Goal: Information Seeking & Learning: Learn about a topic

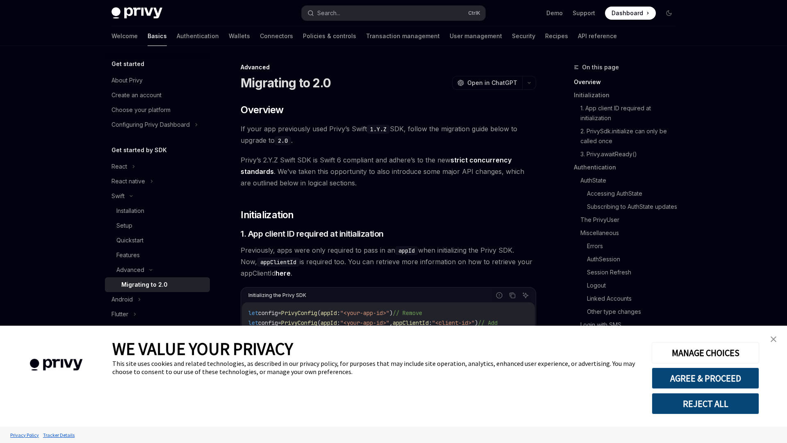
type textarea "*"
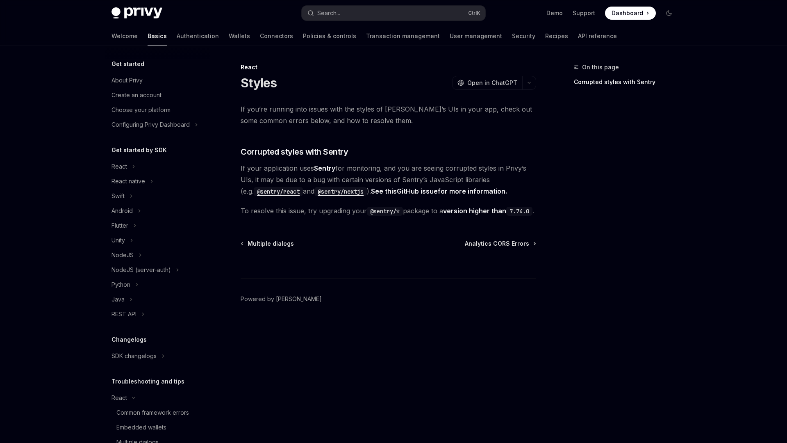
scroll to position [82, 0]
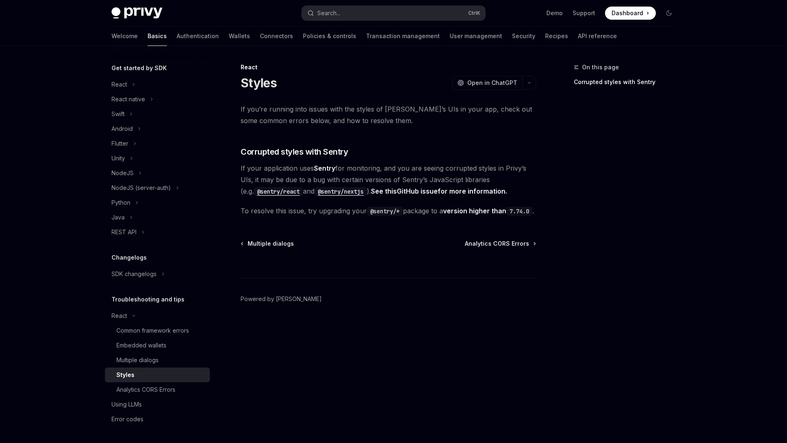
type textarea "*"
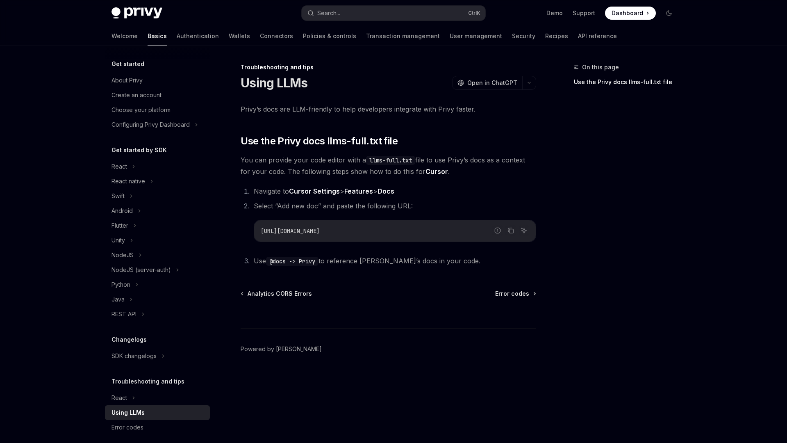
type textarea "*"
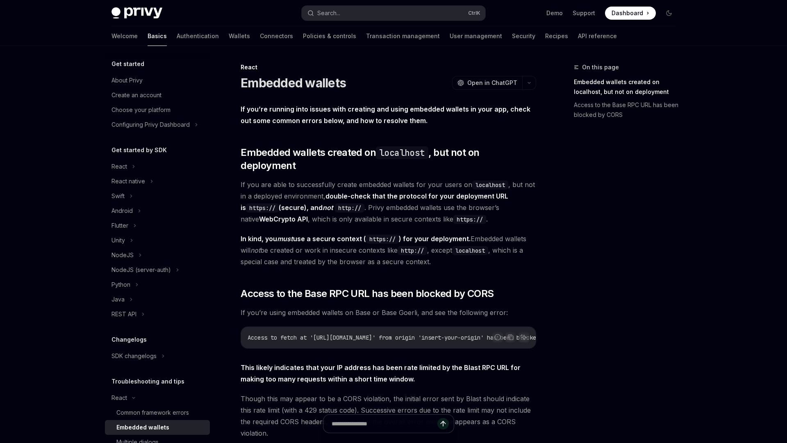
type textarea "*"
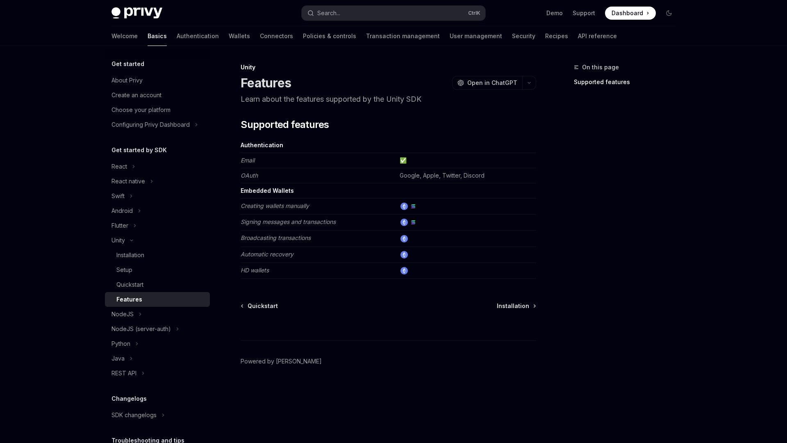
type textarea "*"
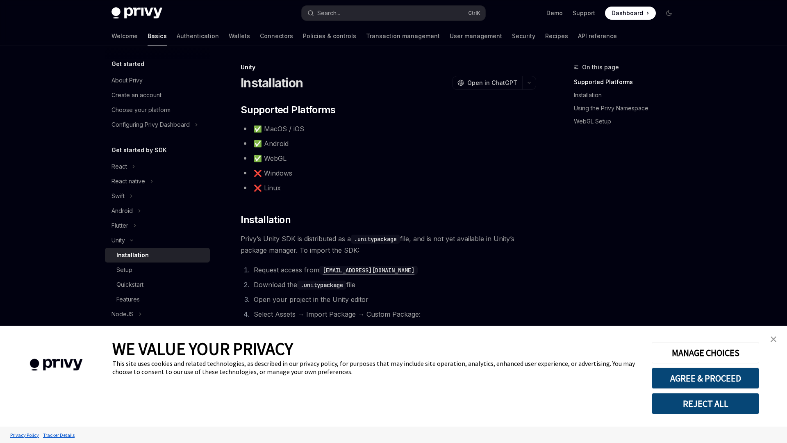
type textarea "*"
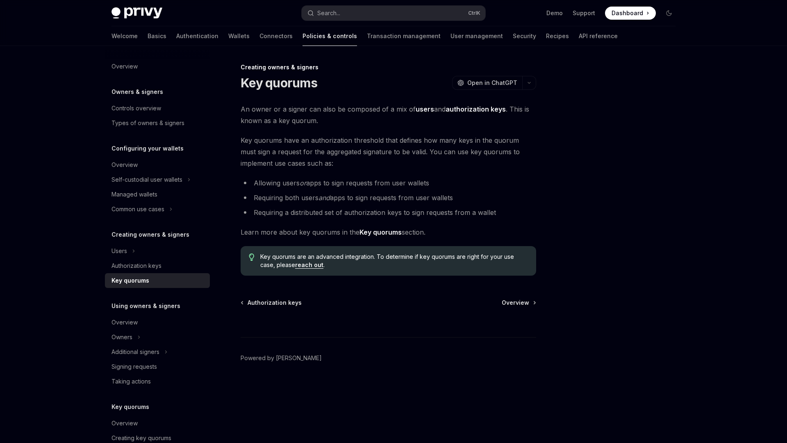
type textarea "*"
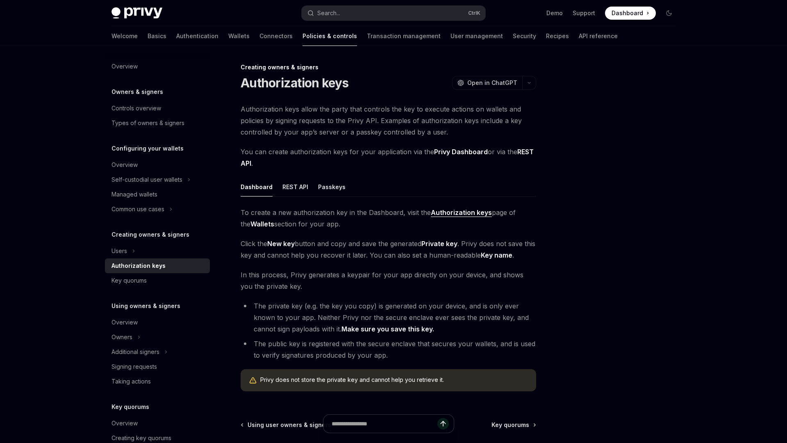
type textarea "*"
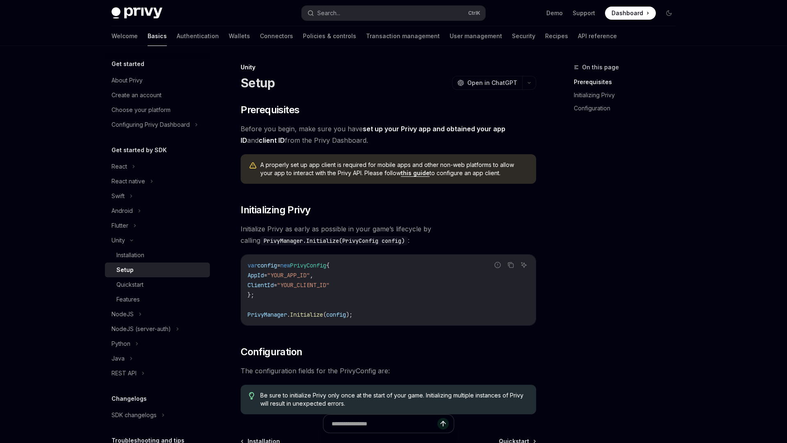
type textarea "*"
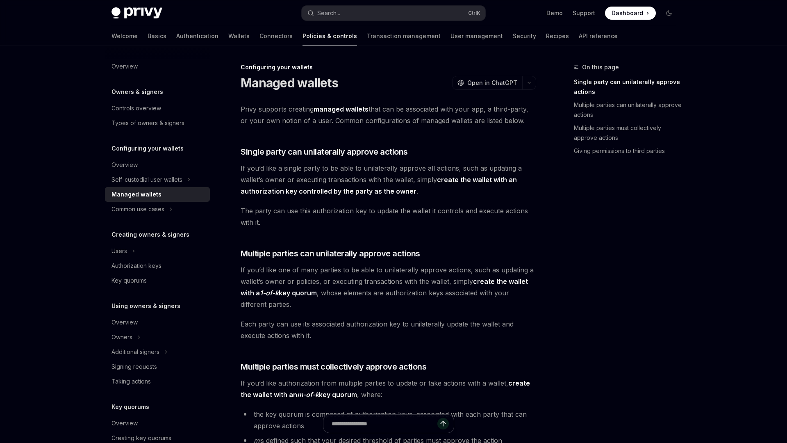
type textarea "*"
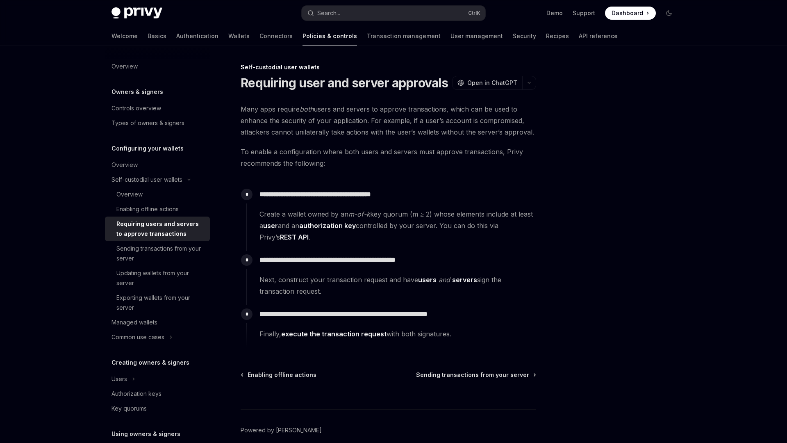
type textarea "*"
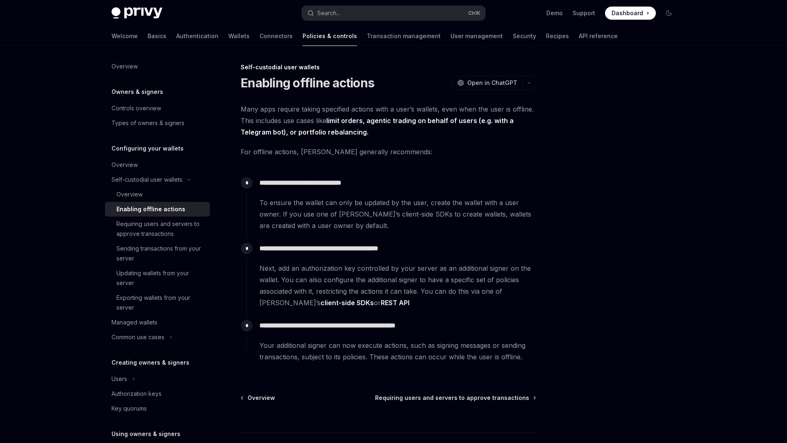
type textarea "*"
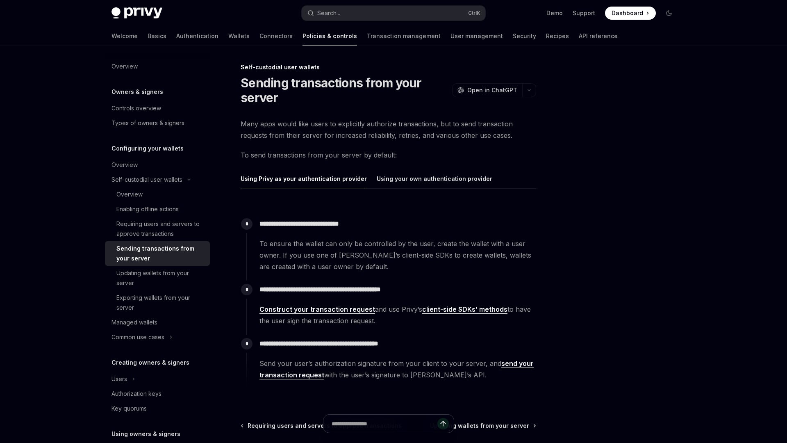
type textarea "*"
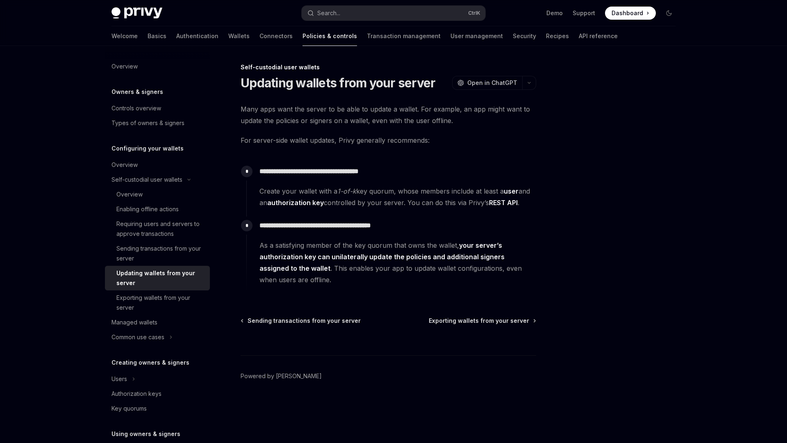
type textarea "*"
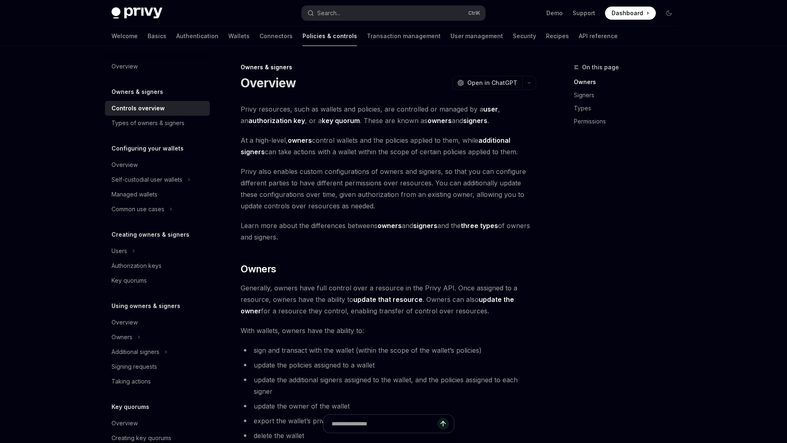
type textarea "*"
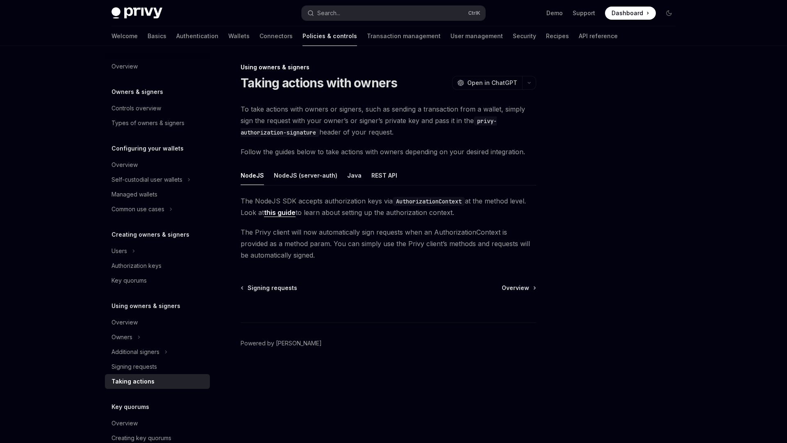
type textarea "*"
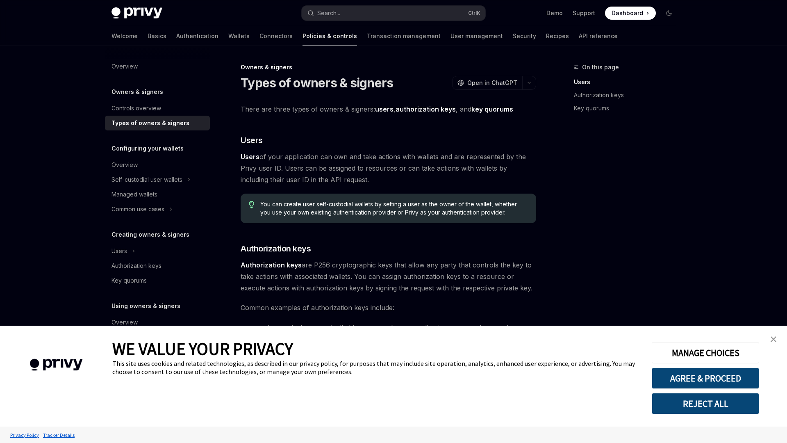
type textarea "*"
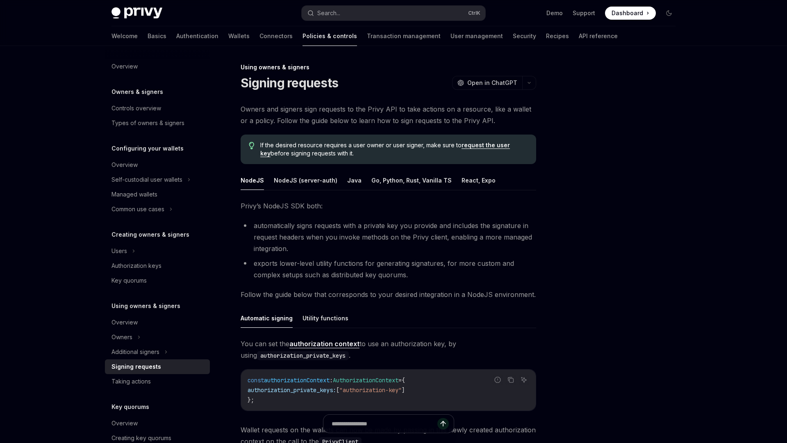
type textarea "*"
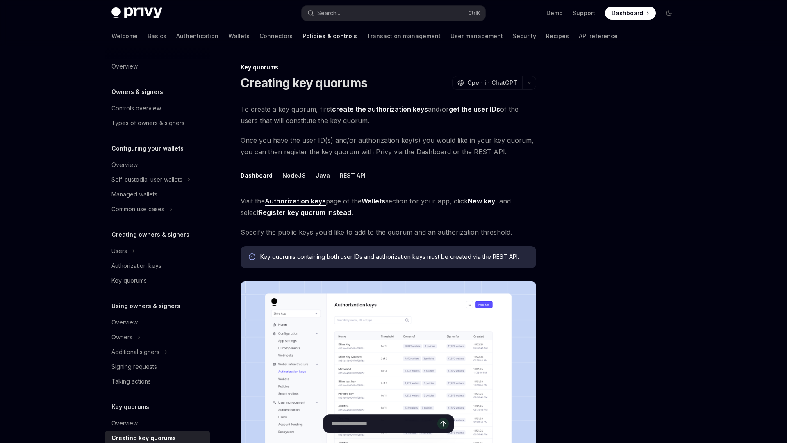
type textarea "*"
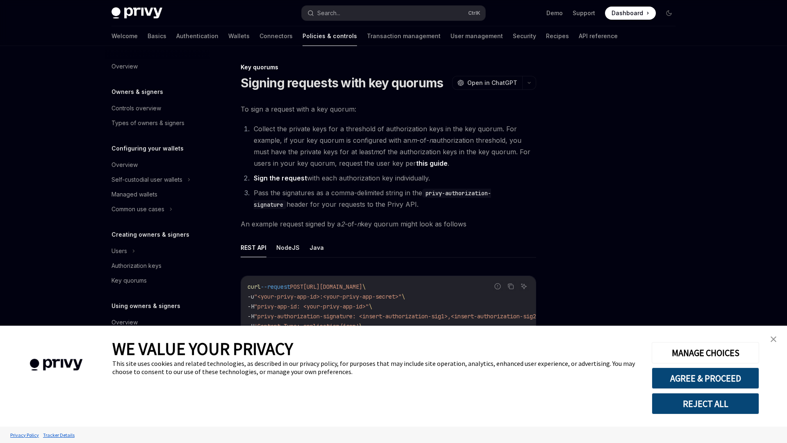
scroll to position [134, 0]
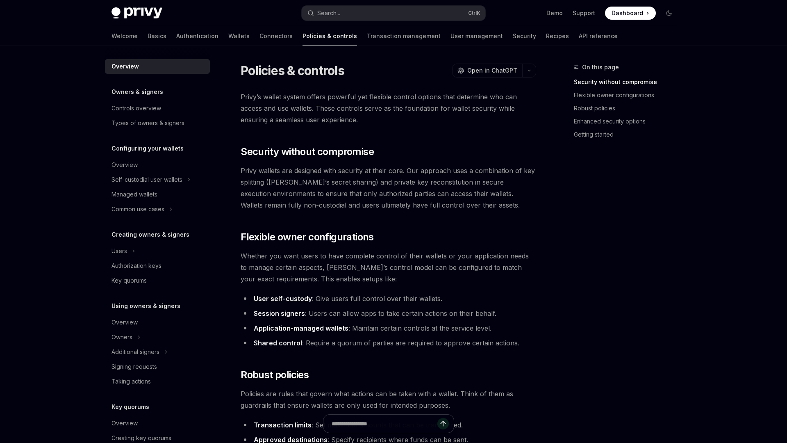
type textarea "*"
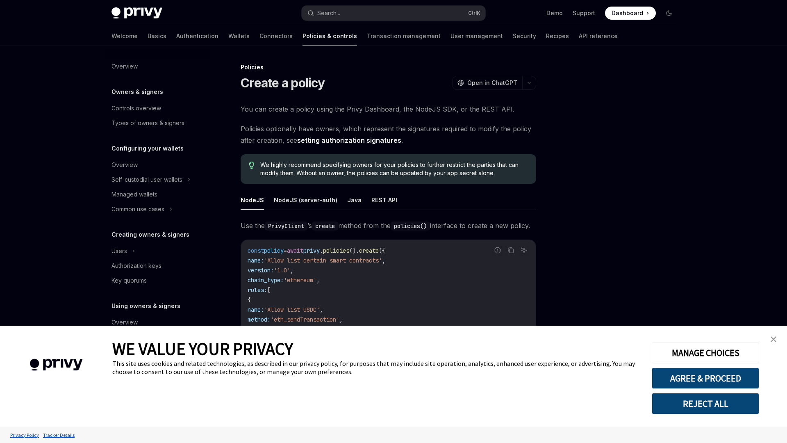
scroll to position [134, 0]
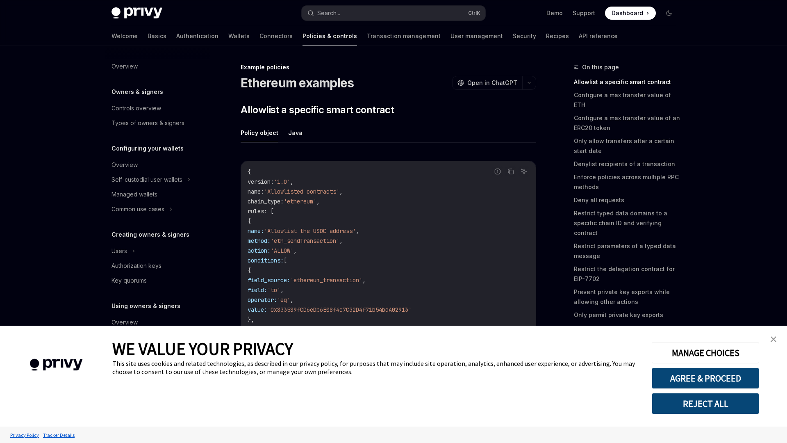
scroll to position [179, 0]
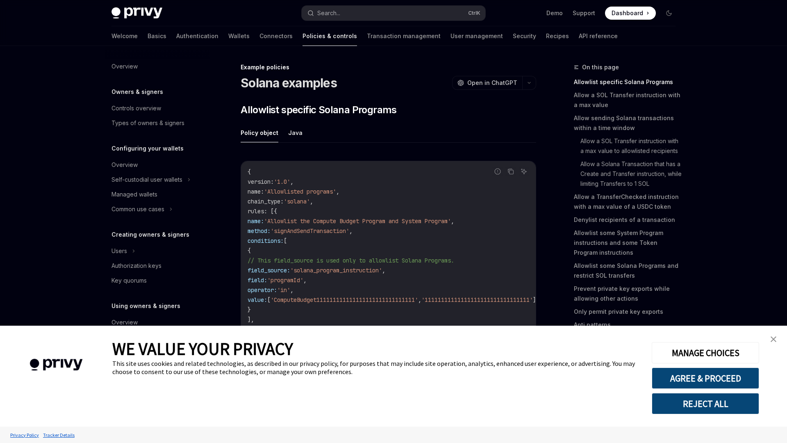
scroll to position [179, 0]
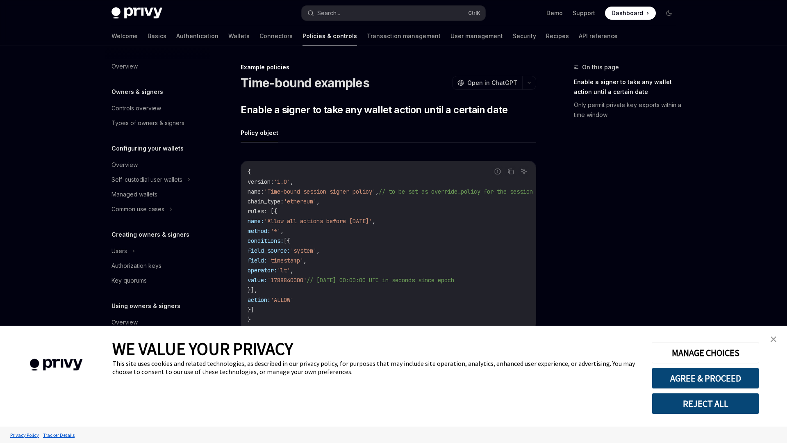
scroll to position [179, 0]
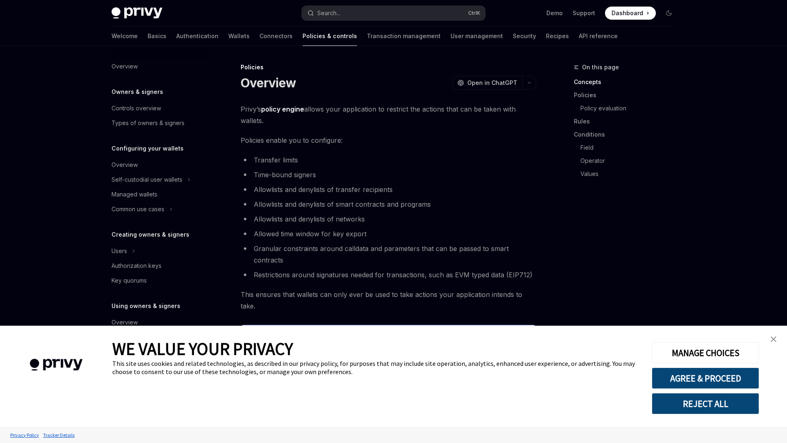
scroll to position [134, 0]
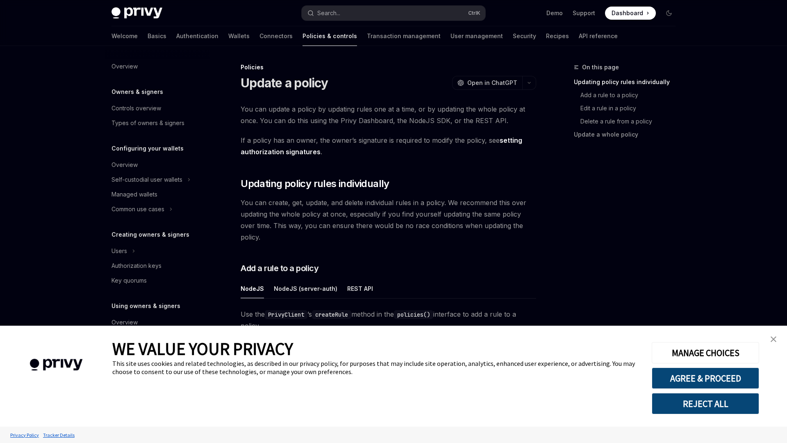
type textarea "*"
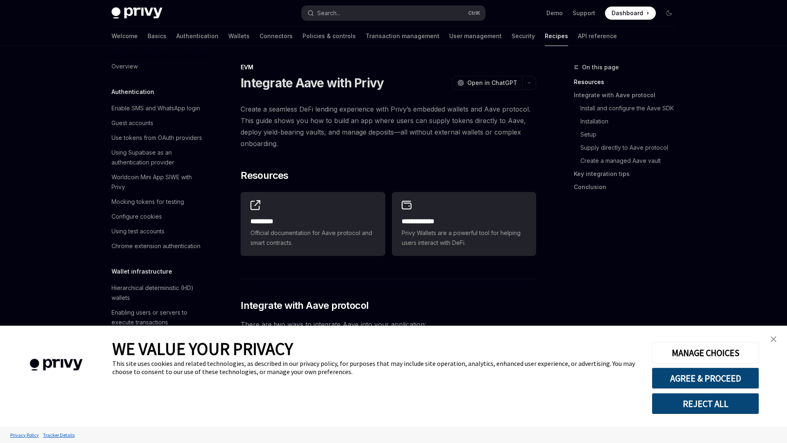
type textarea "*"
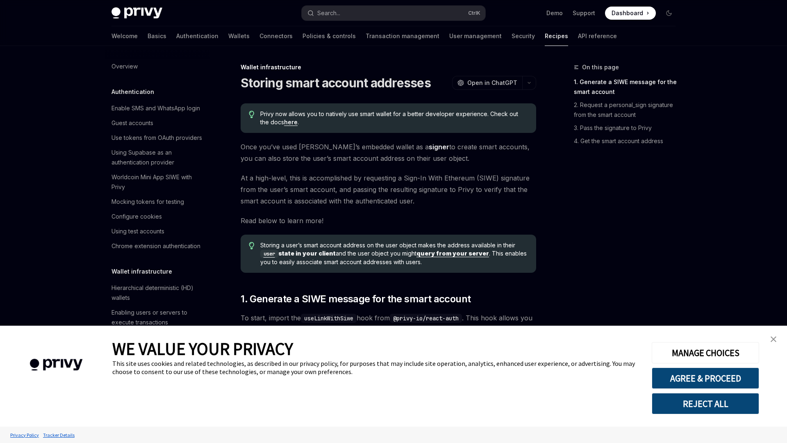
type textarea "*"
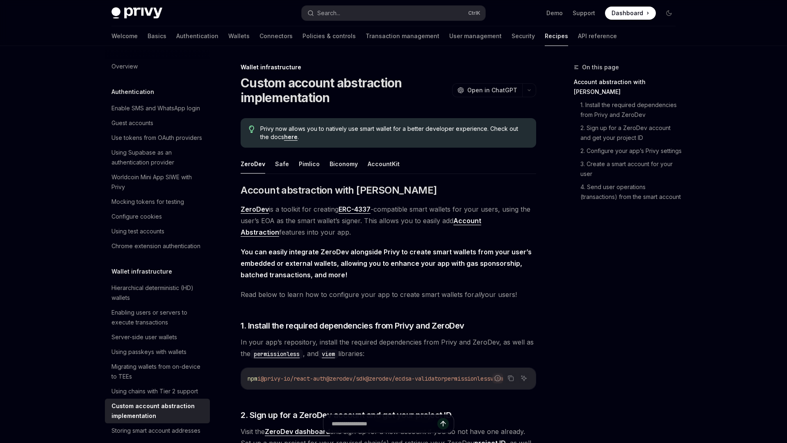
type textarea "*"
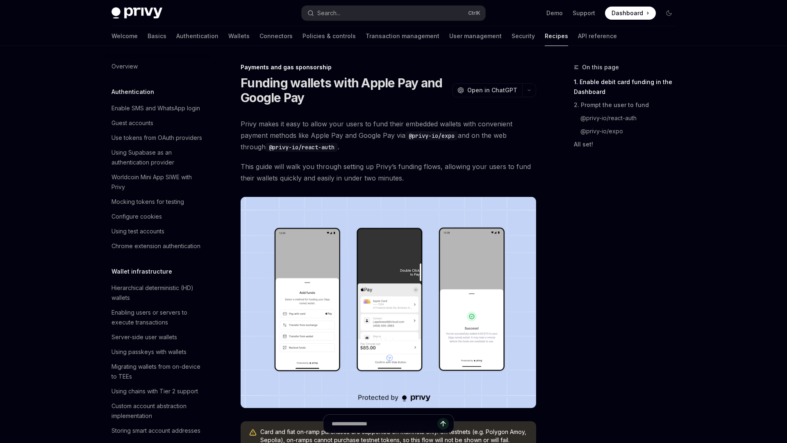
type textarea "*"
